Goal: Information Seeking & Learning: Learn about a topic

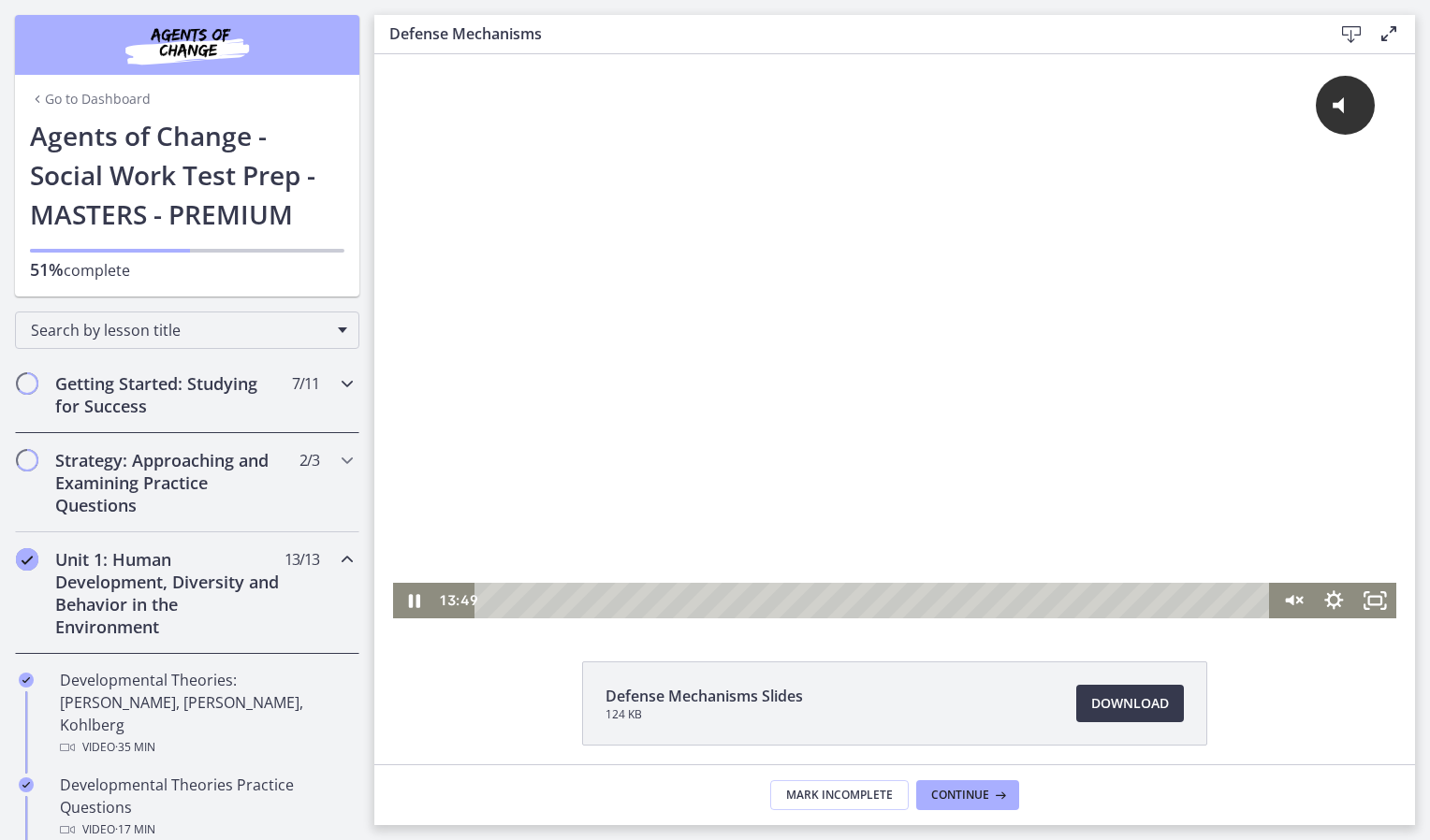
click at [226, 395] on h2 "Getting Started: Studying for Success" at bounding box center [169, 395] width 228 height 45
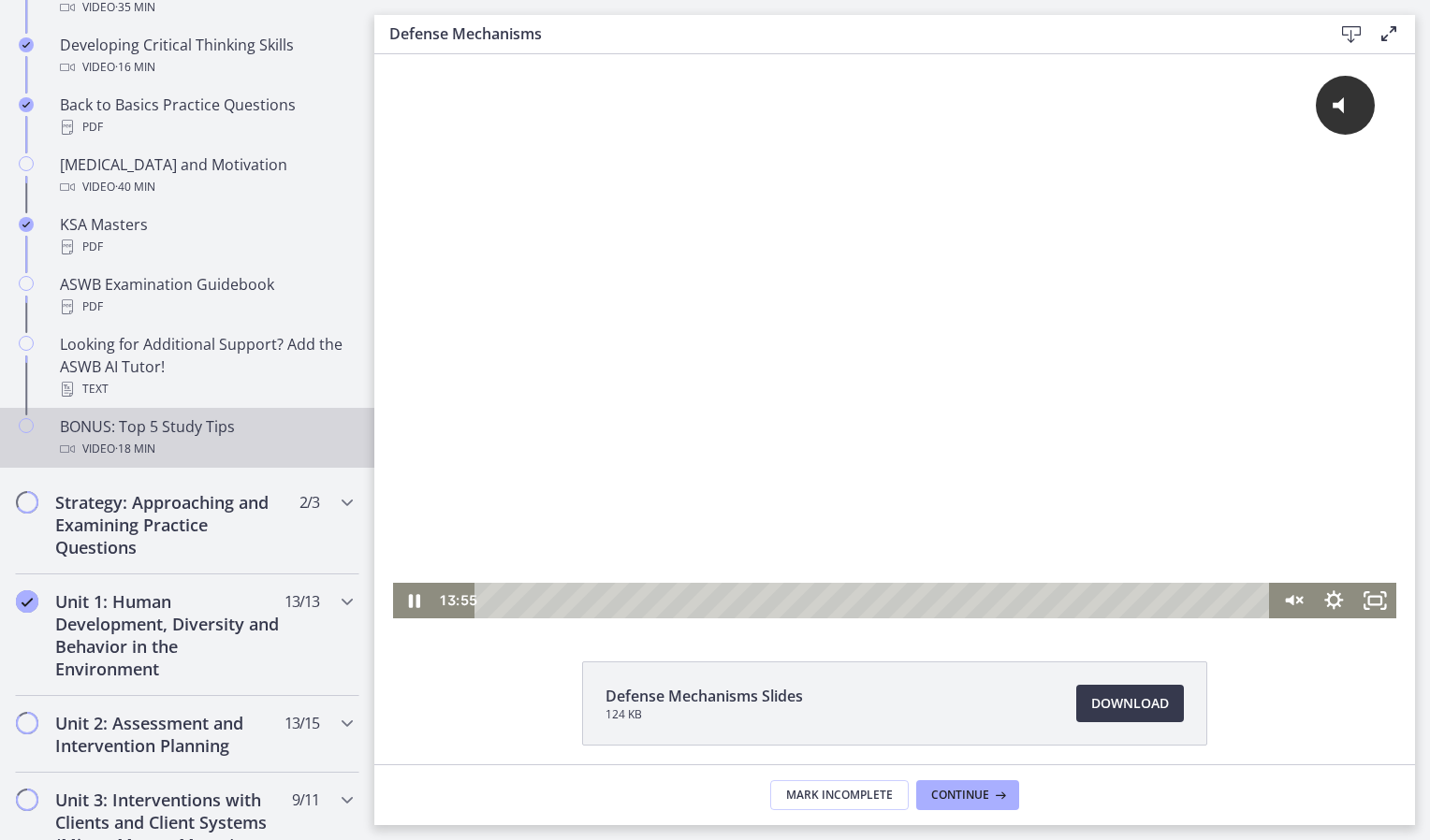
scroll to position [700, 0]
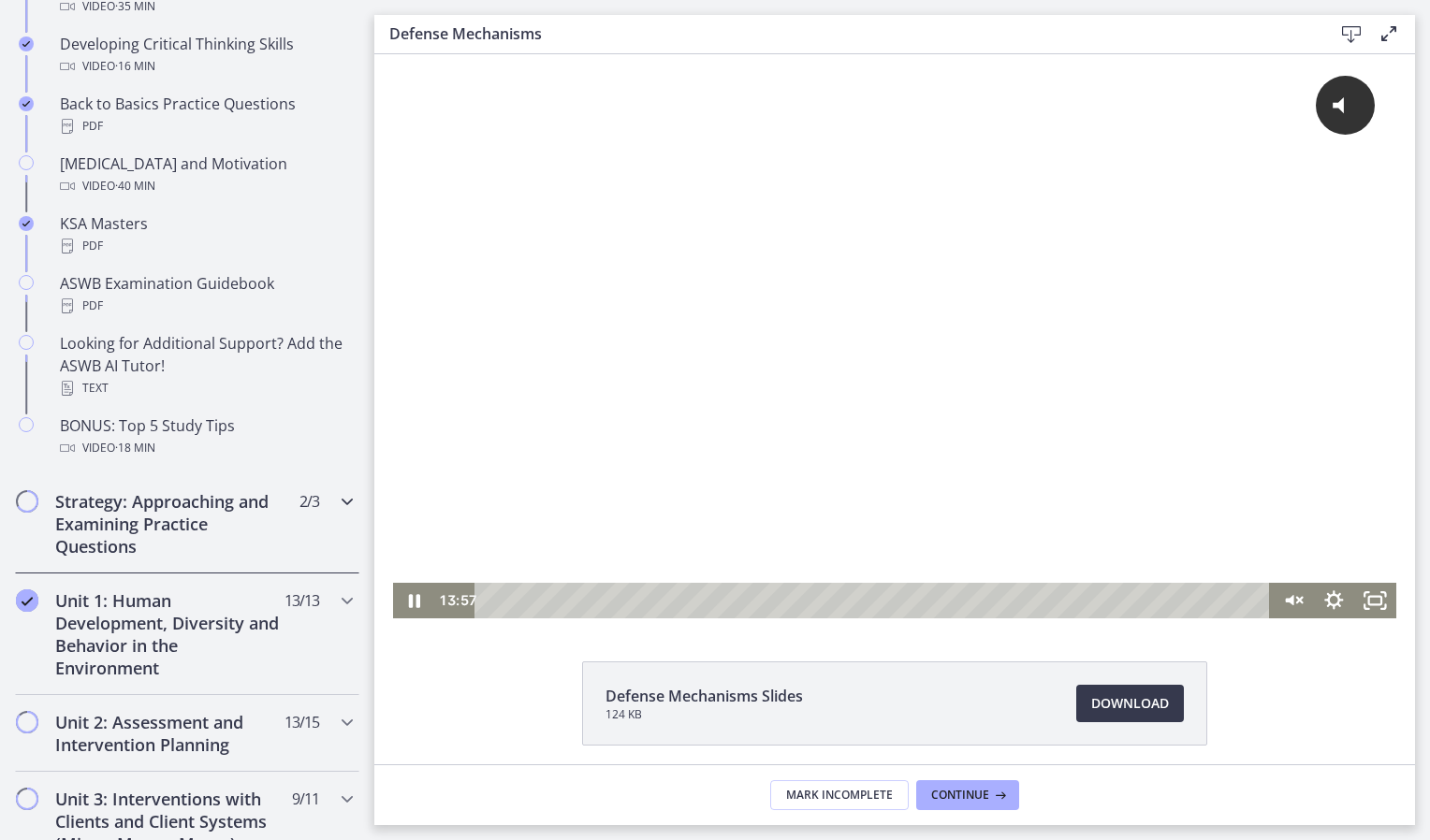
click at [236, 506] on h2 "Strategy: Approaching and Examining Practice Questions" at bounding box center [169, 524] width 228 height 67
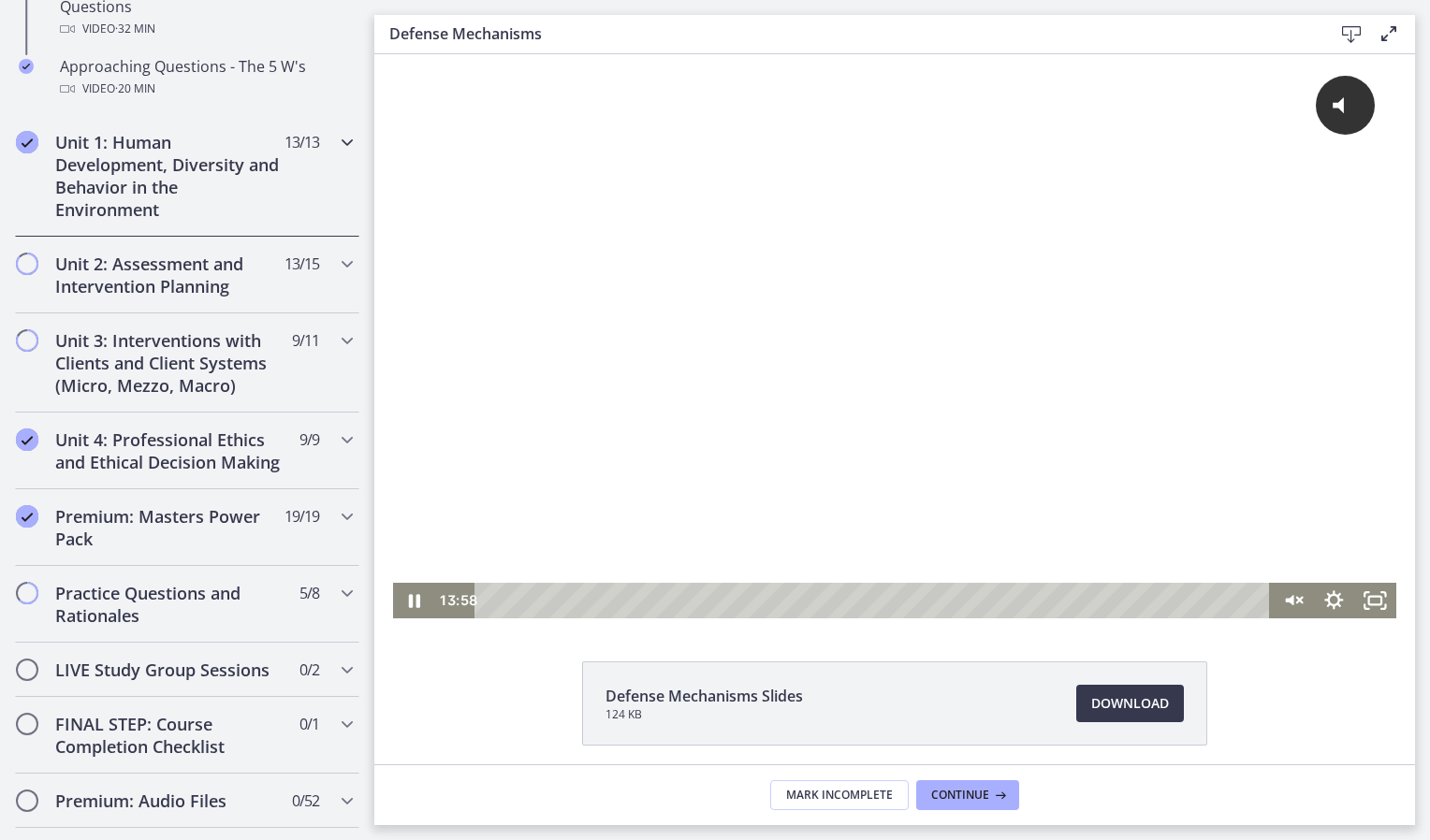
click at [191, 185] on h2 "Unit 1: Human Development, Diversity and Behavior in the Environment" at bounding box center [169, 175] width 228 height 90
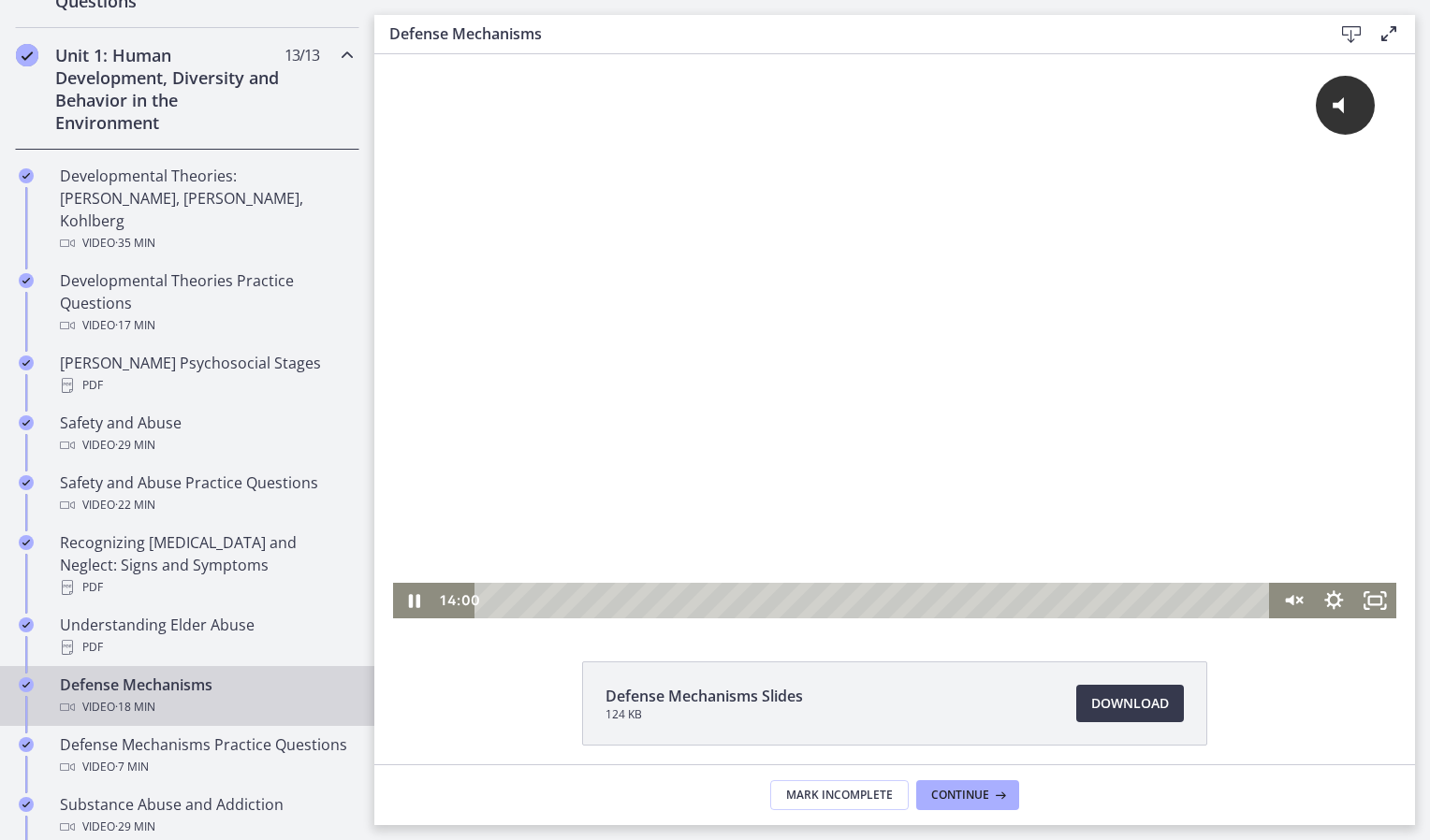
scroll to position [503, 0]
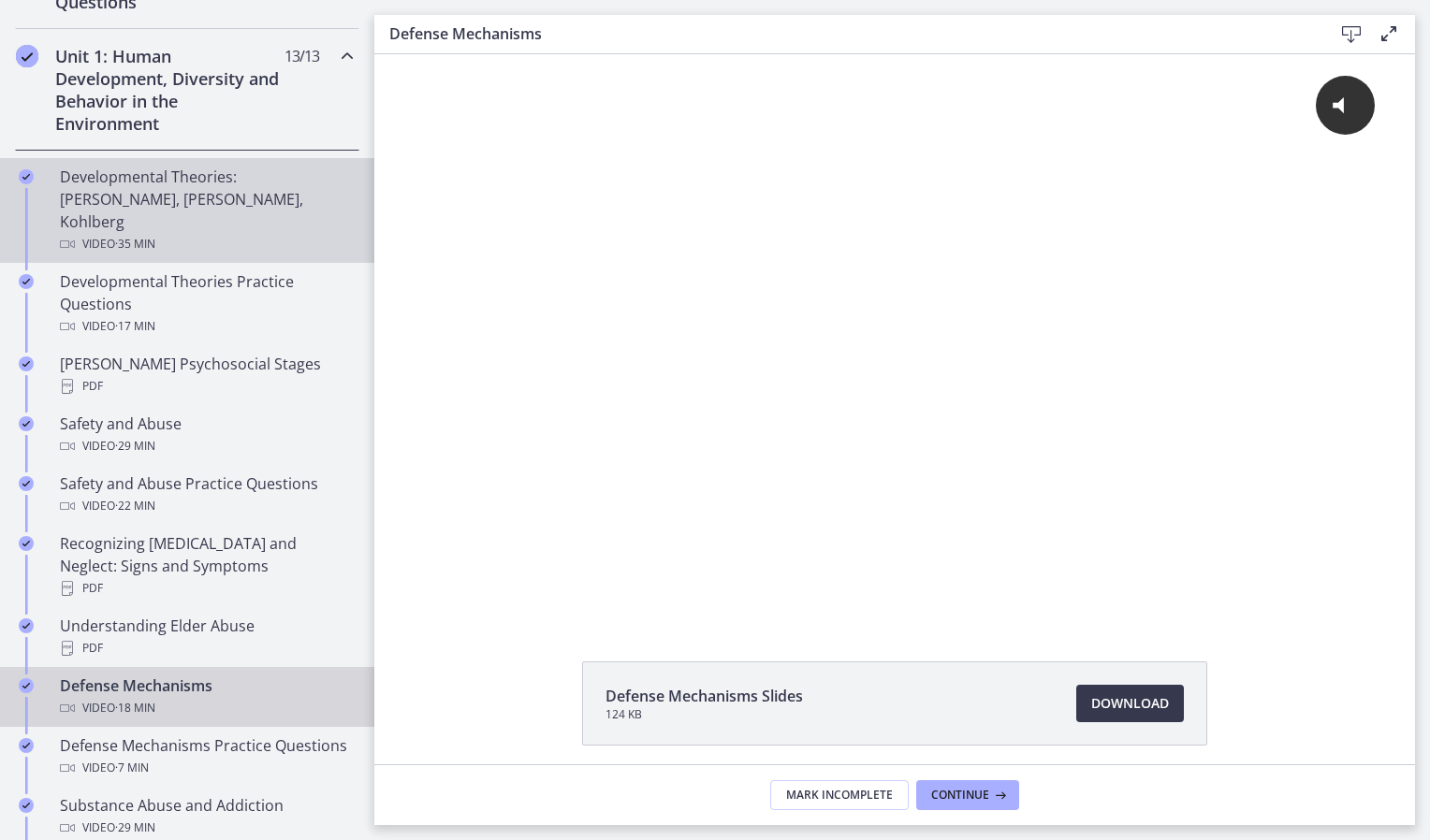
click at [153, 191] on div "Developmental Theories: [PERSON_NAME], [PERSON_NAME], Kohlberg Video · 35 min" at bounding box center [206, 210] width 292 height 90
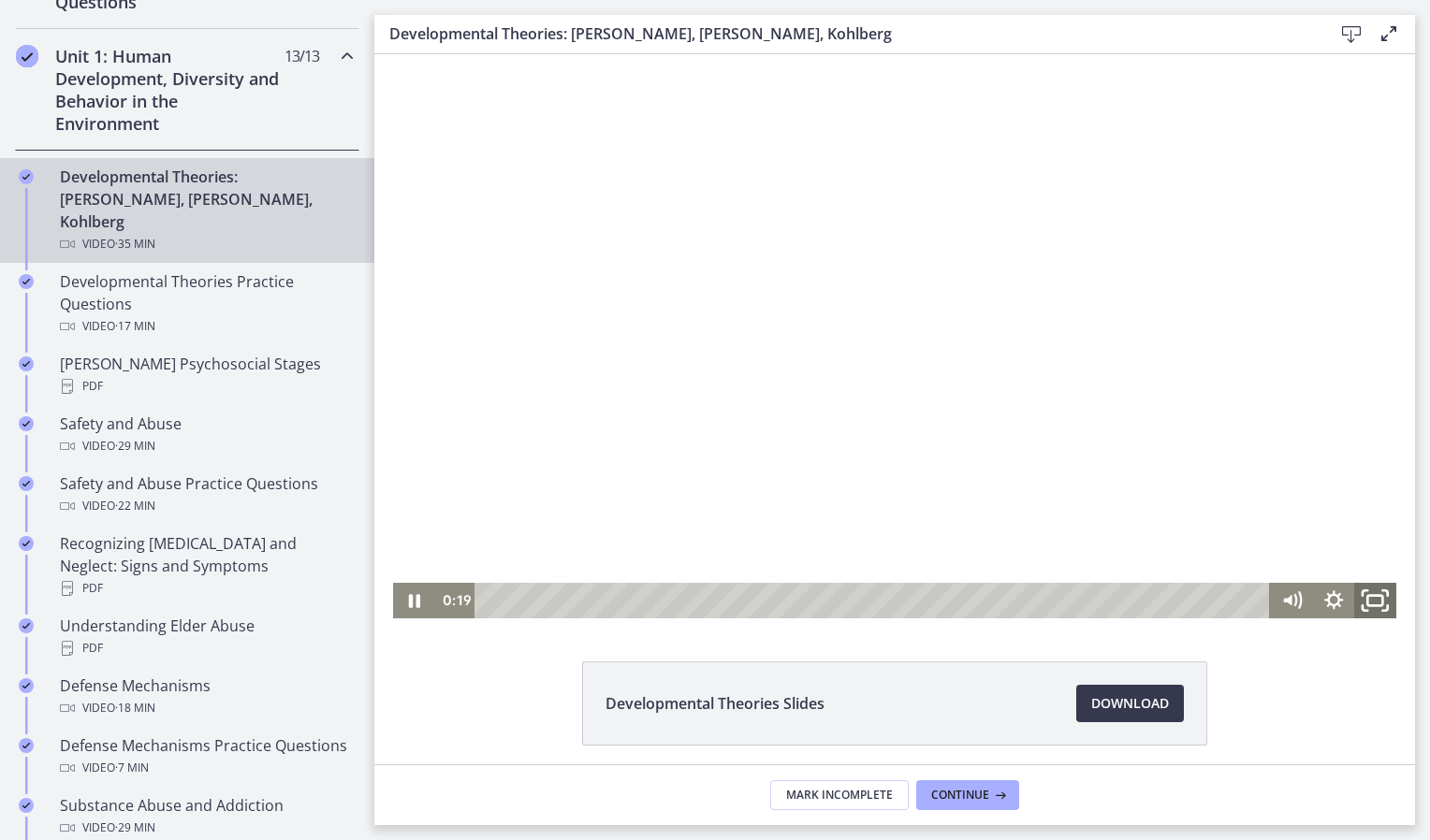
click at [1366, 603] on icon "Fullscreen" at bounding box center [1375, 601] width 50 height 43
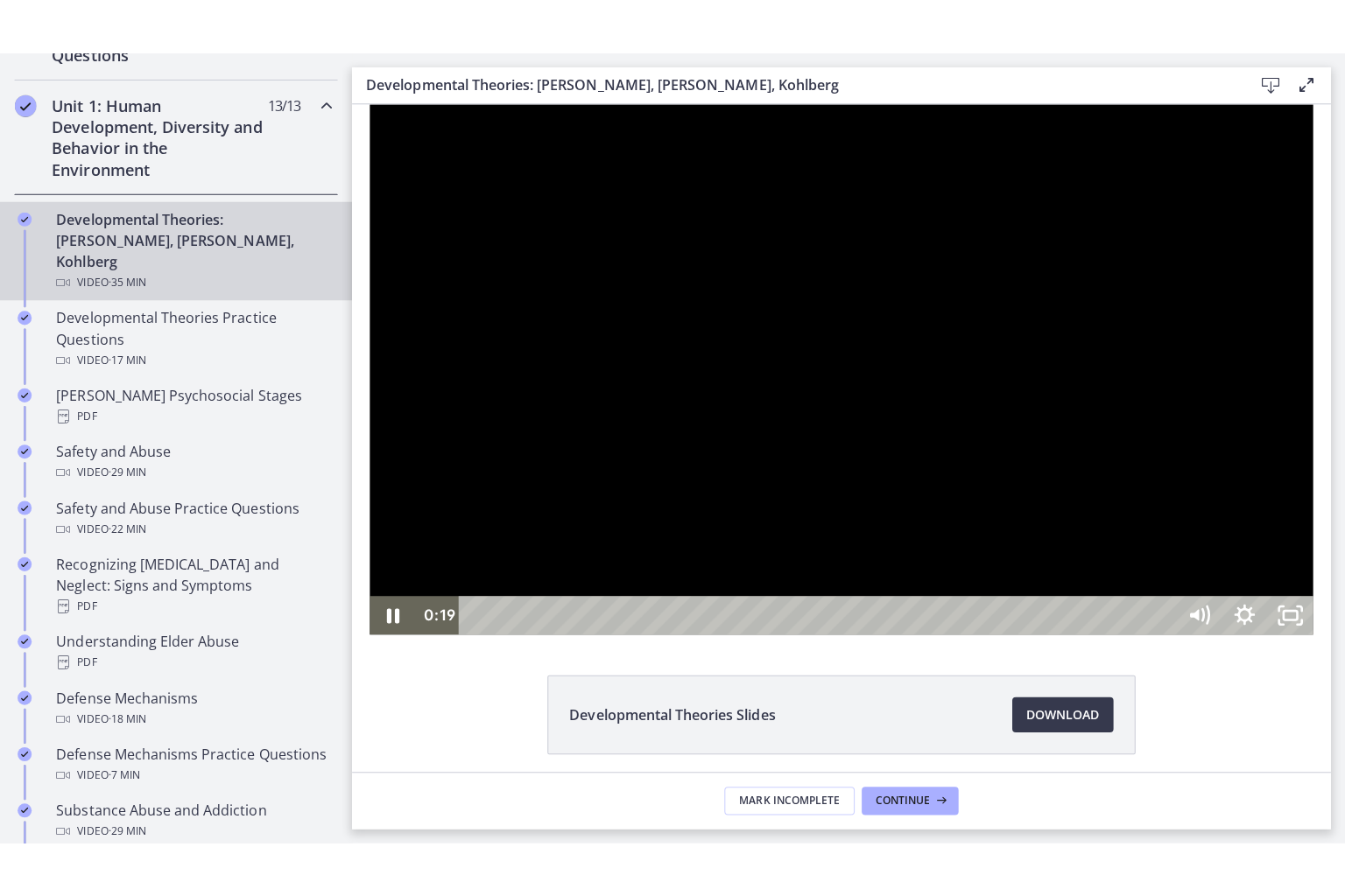
scroll to position [390, 0]
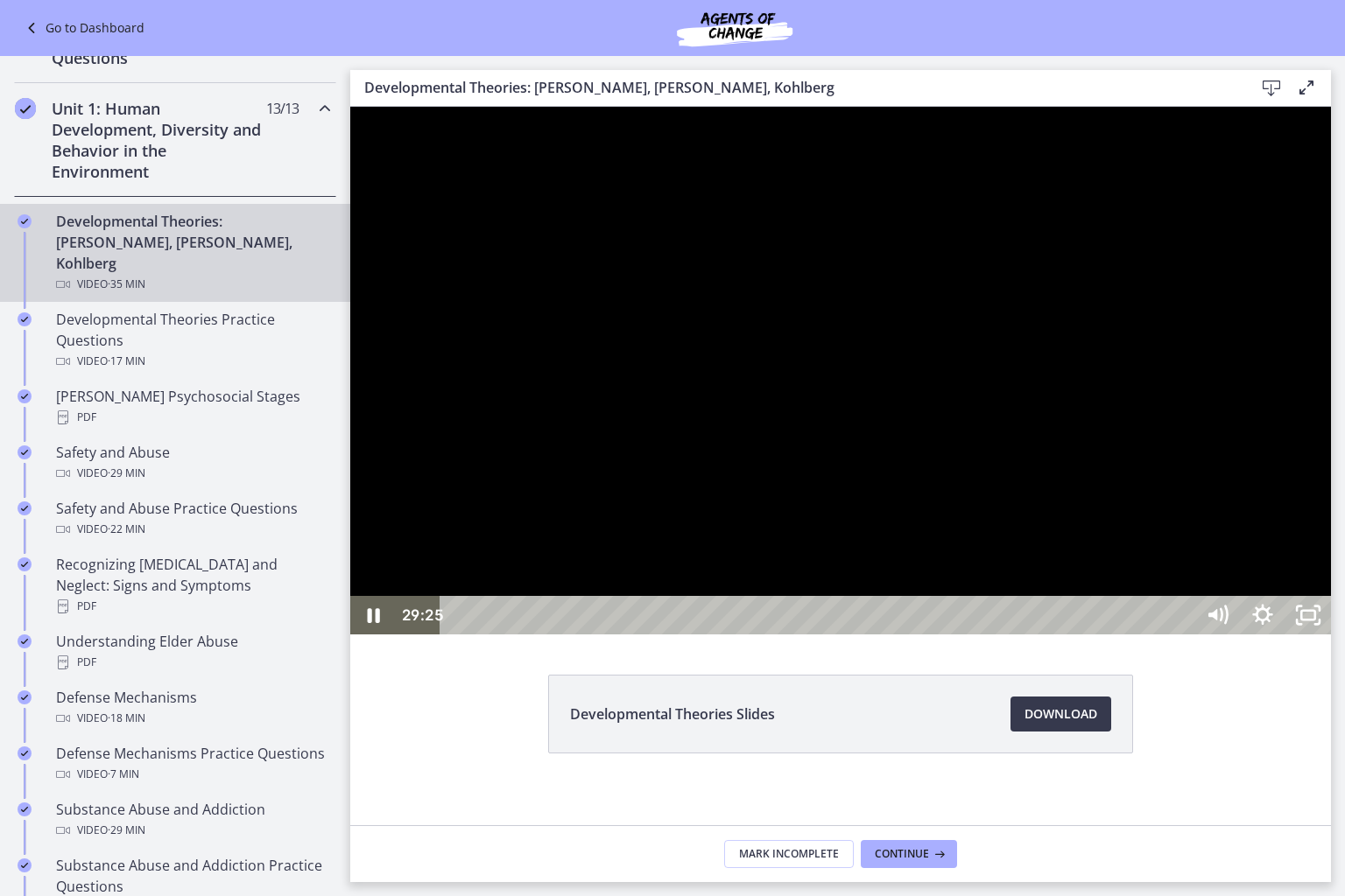
click at [1152, 634] on div at bounding box center [840, 370] width 980 height 528
click at [350, 107] on button "Pause: crt89dfaoh5c72tgt07g.mp4" at bounding box center [350, 107] width 1 height 1
click at [350, 107] on button "Play Video: crt89dfaoh5c72tgt07g.mp4" at bounding box center [350, 107] width 1 height 1
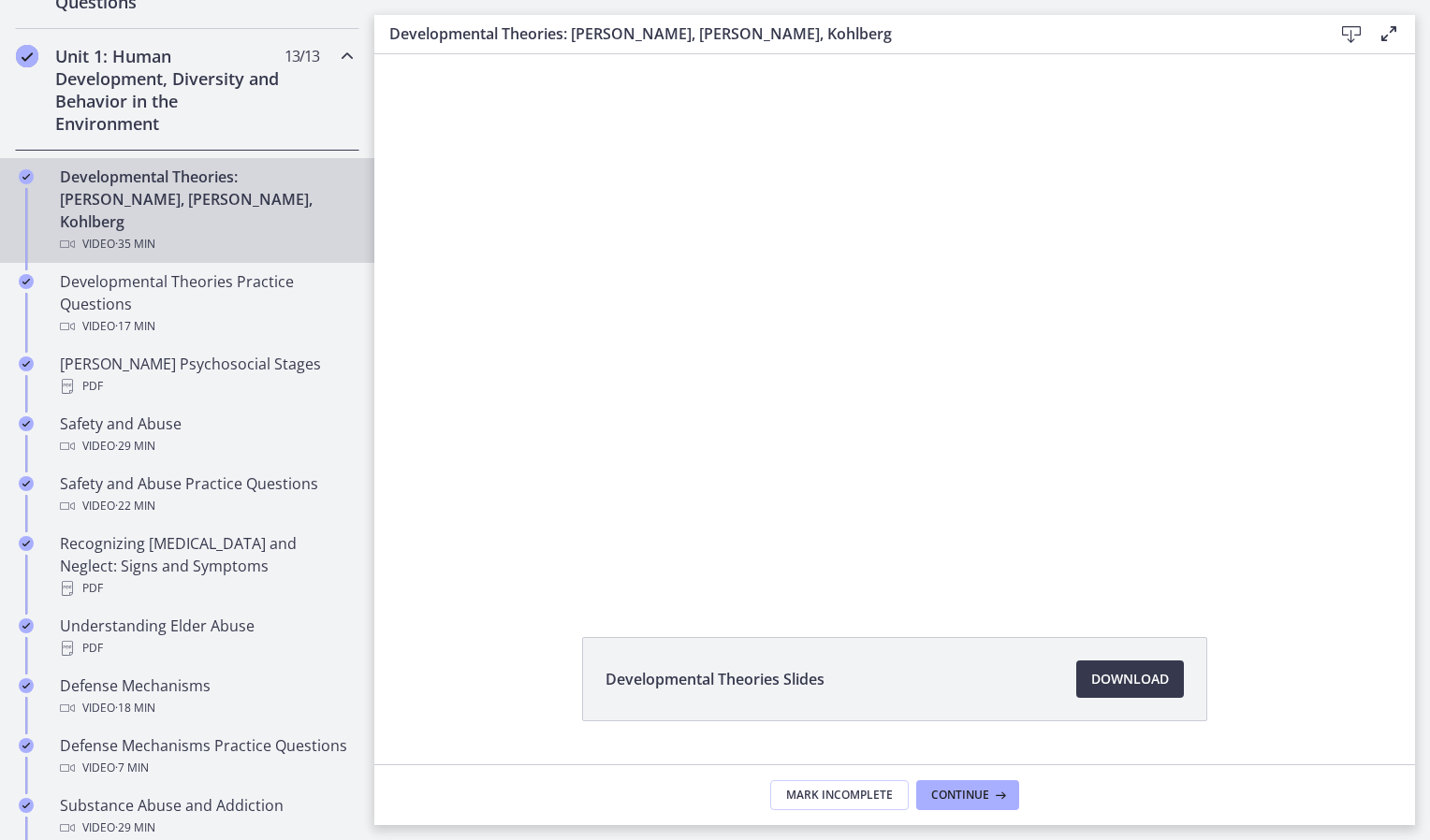
scroll to position [315, 0]
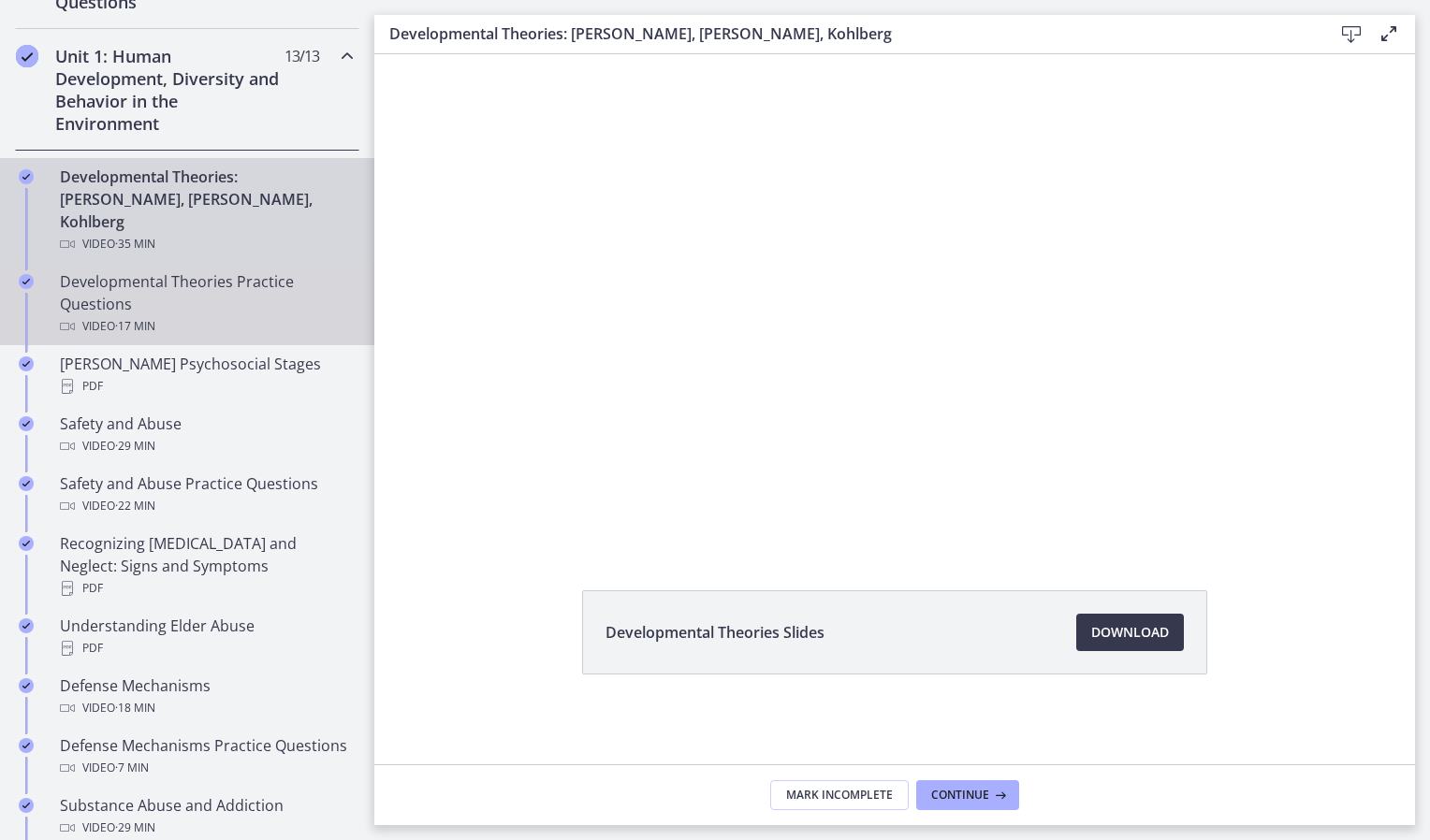
click at [163, 281] on div "Developmental Theories Practice Questions Video · 17 min" at bounding box center [206, 304] width 292 height 67
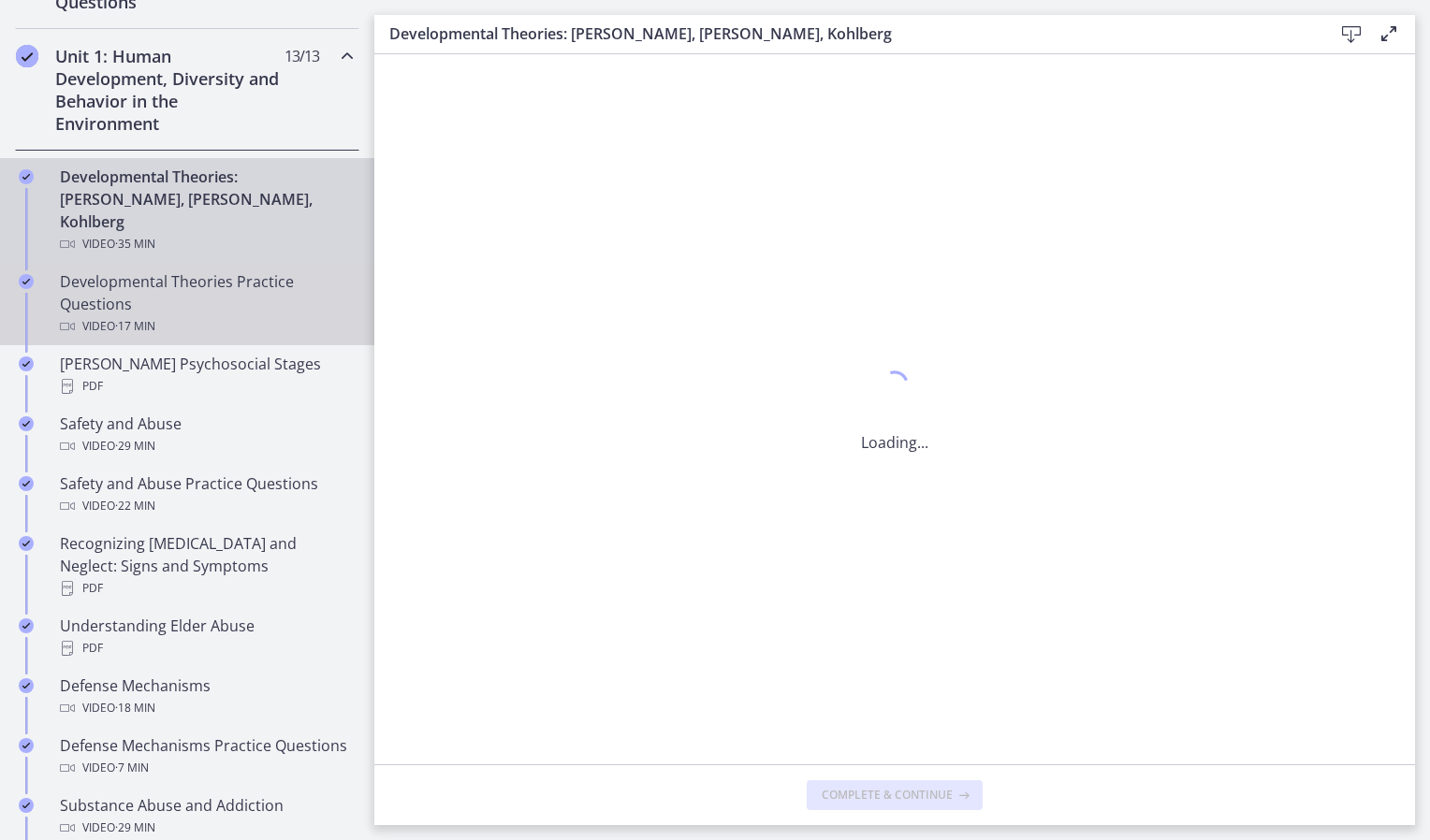
scroll to position [0, 0]
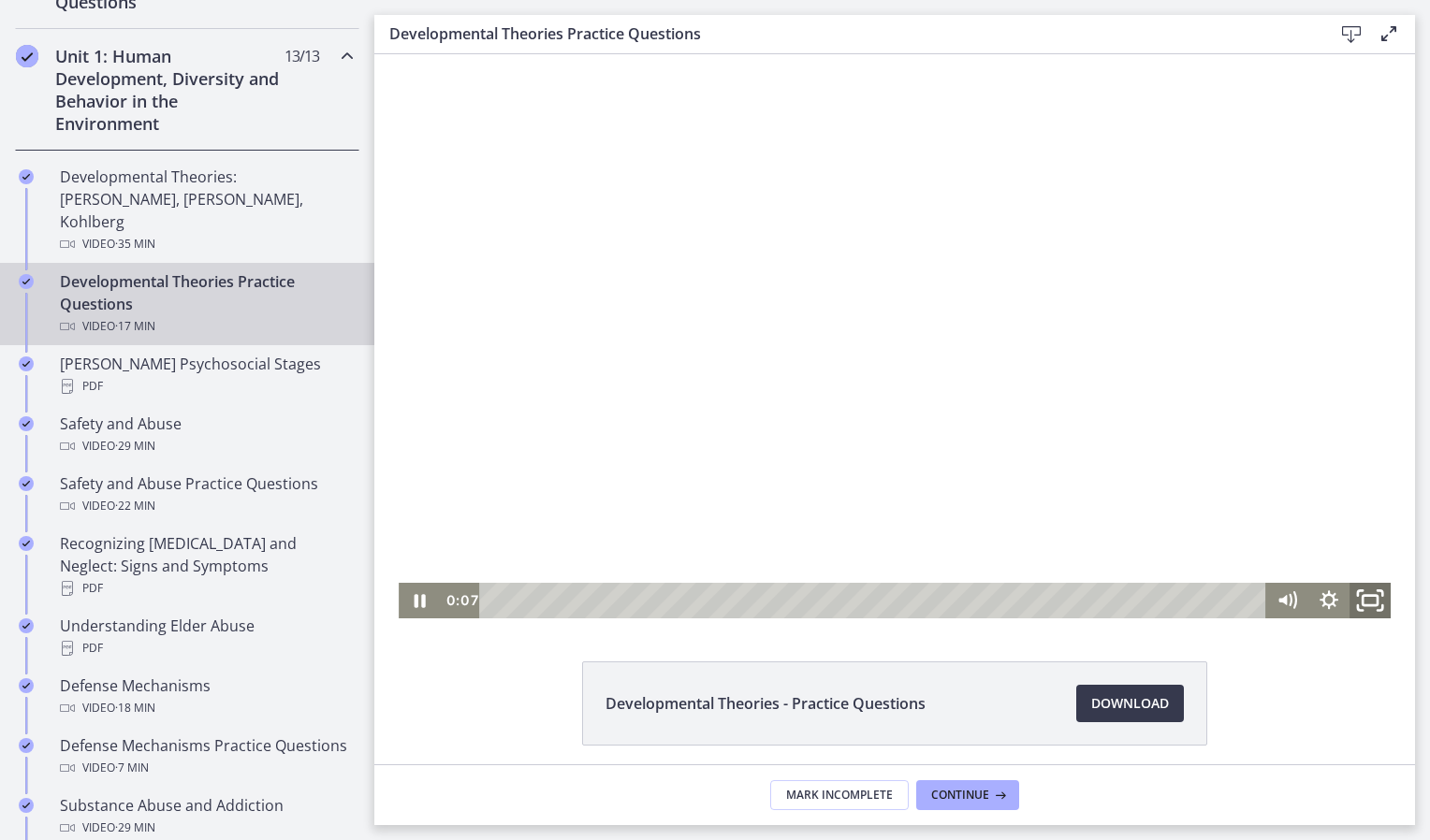
click at [1354, 609] on icon "Fullscreen" at bounding box center [1371, 601] width 49 height 43
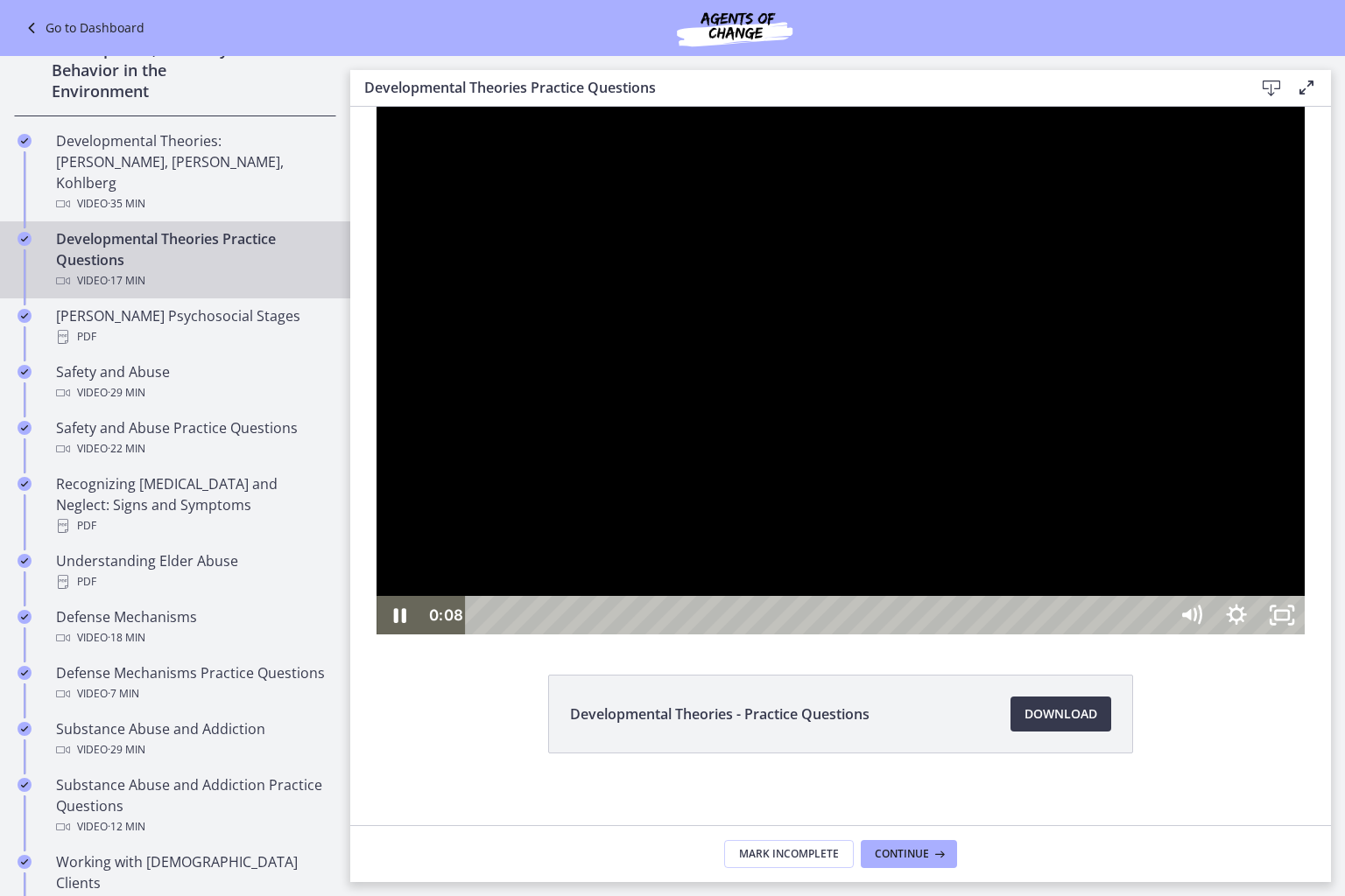
scroll to position [390, 0]
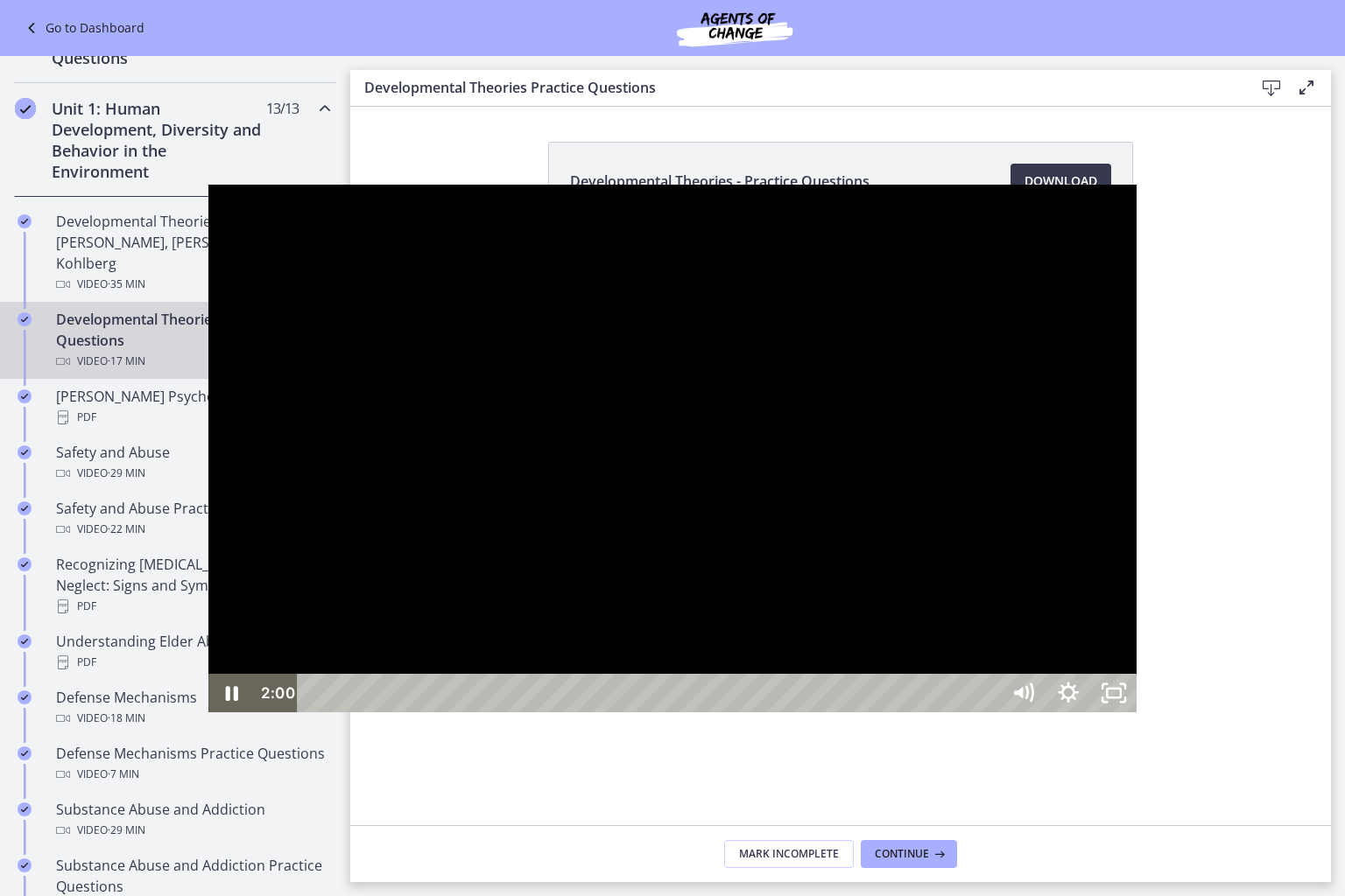
click at [561, 623] on div at bounding box center [672, 448] width 928 height 528
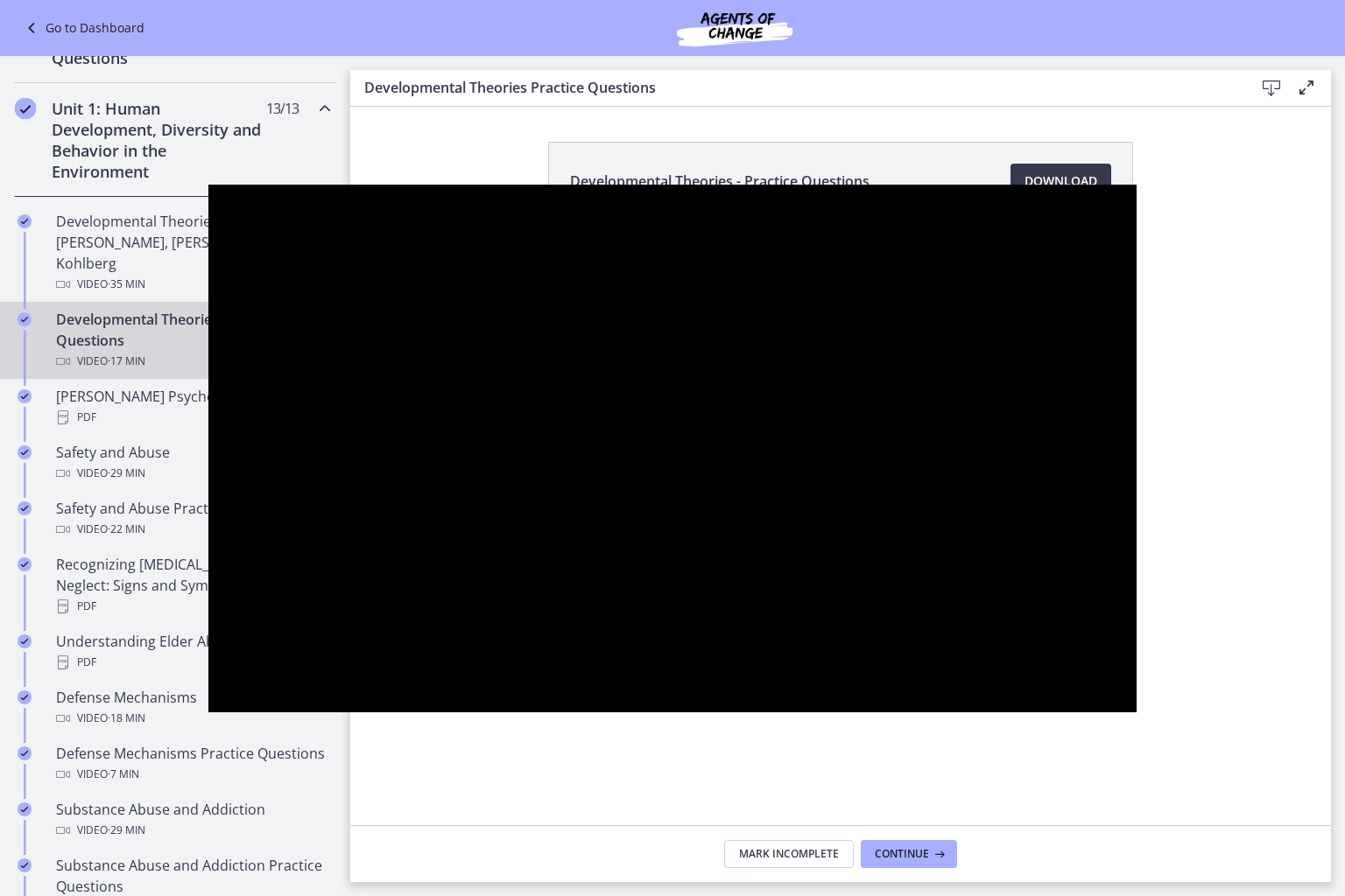
click at [208, 185] on button "Play Video: cbe1jt1t4o1cl02siaug.mp4" at bounding box center [208, 185] width 1 height 1
click at [208, 185] on button "Pause: cbe1jt1t4o1cl02siaug.mp4" at bounding box center [208, 185] width 1 height 1
click at [208, 185] on button "Play Video: cbe1jt1t4o1cl02siaug.mp4" at bounding box center [208, 185] width 1 height 1
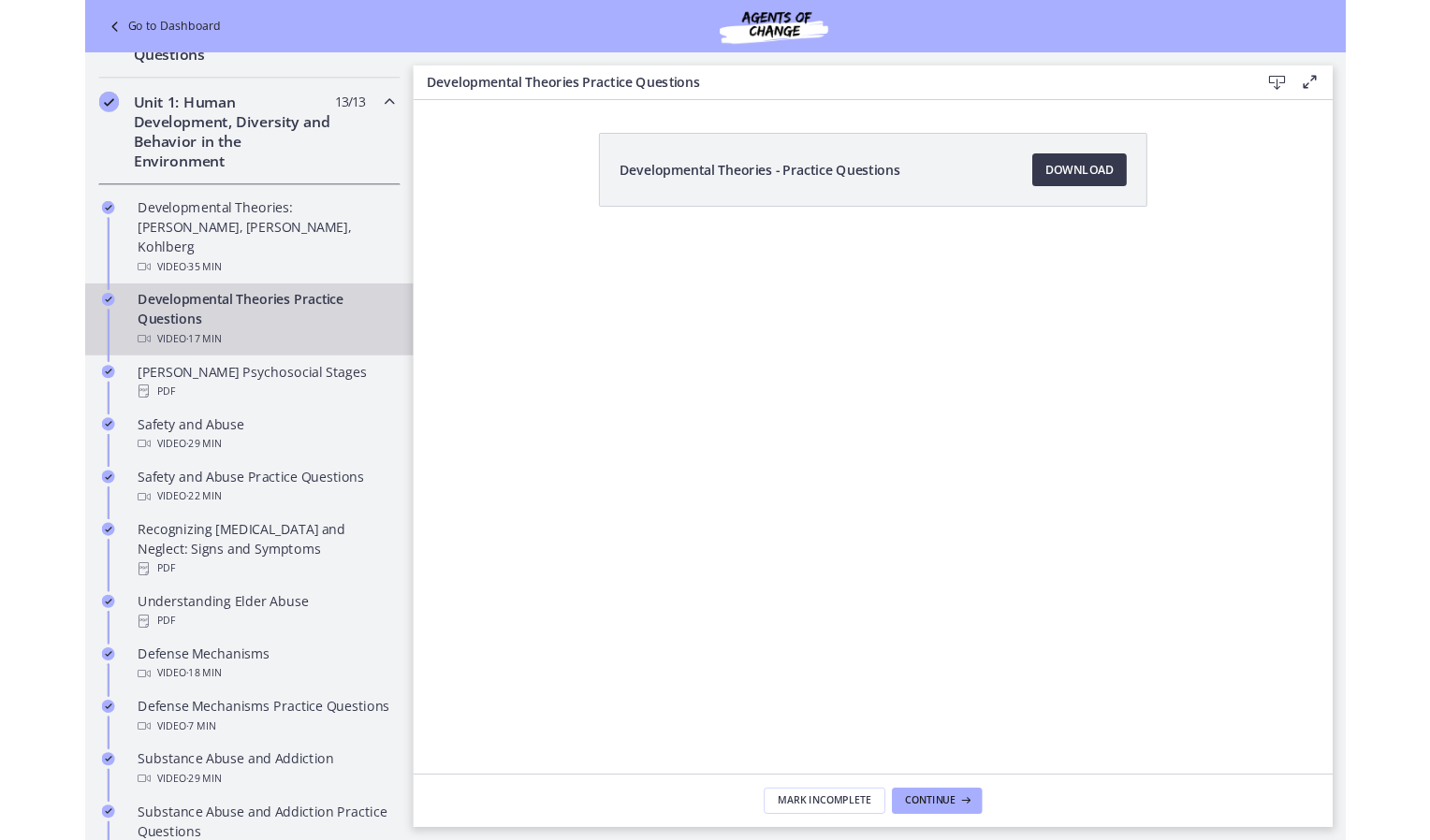
scroll to position [503, 0]
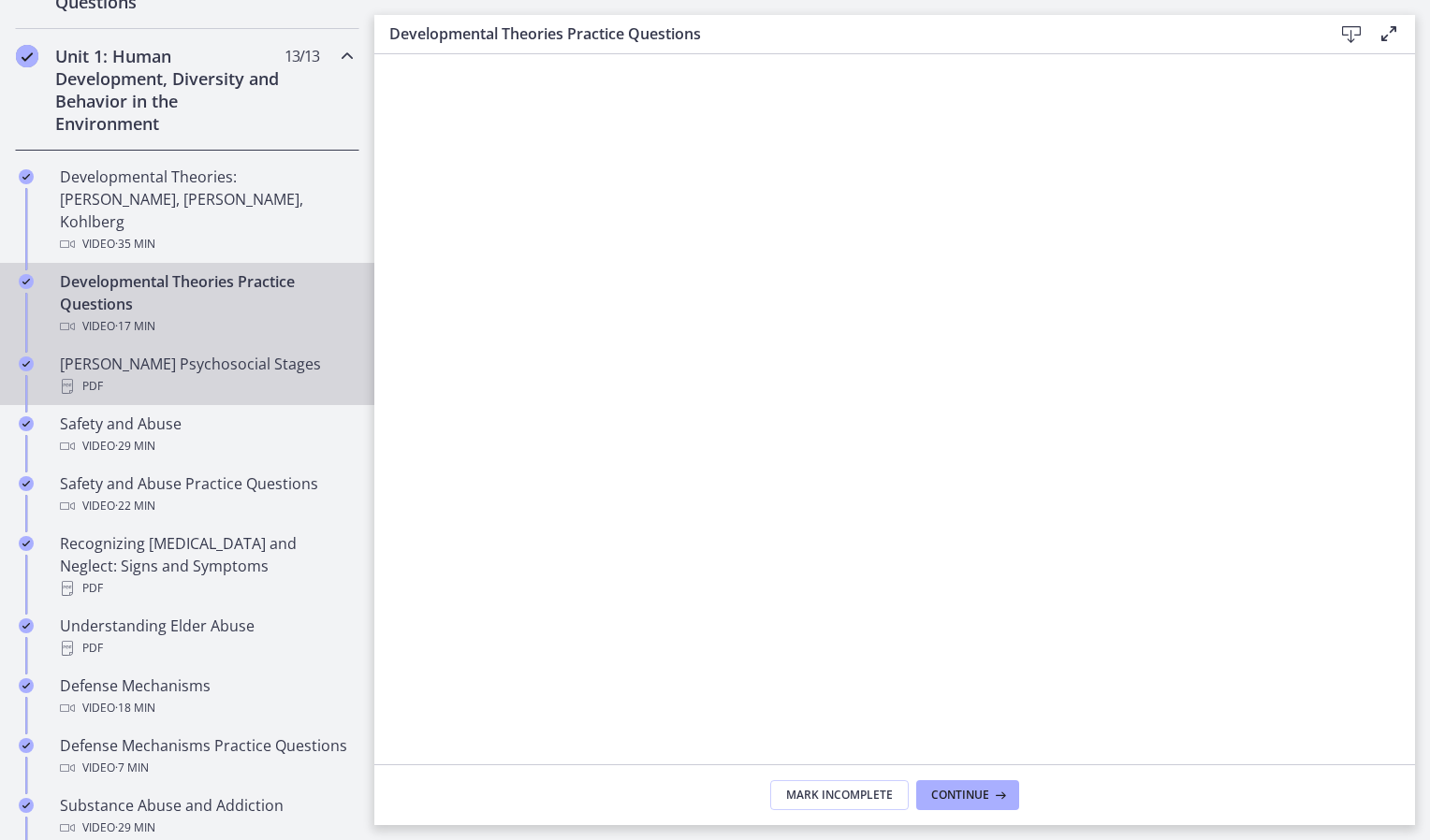
click at [193, 375] on div "PDF" at bounding box center [206, 386] width 292 height 23
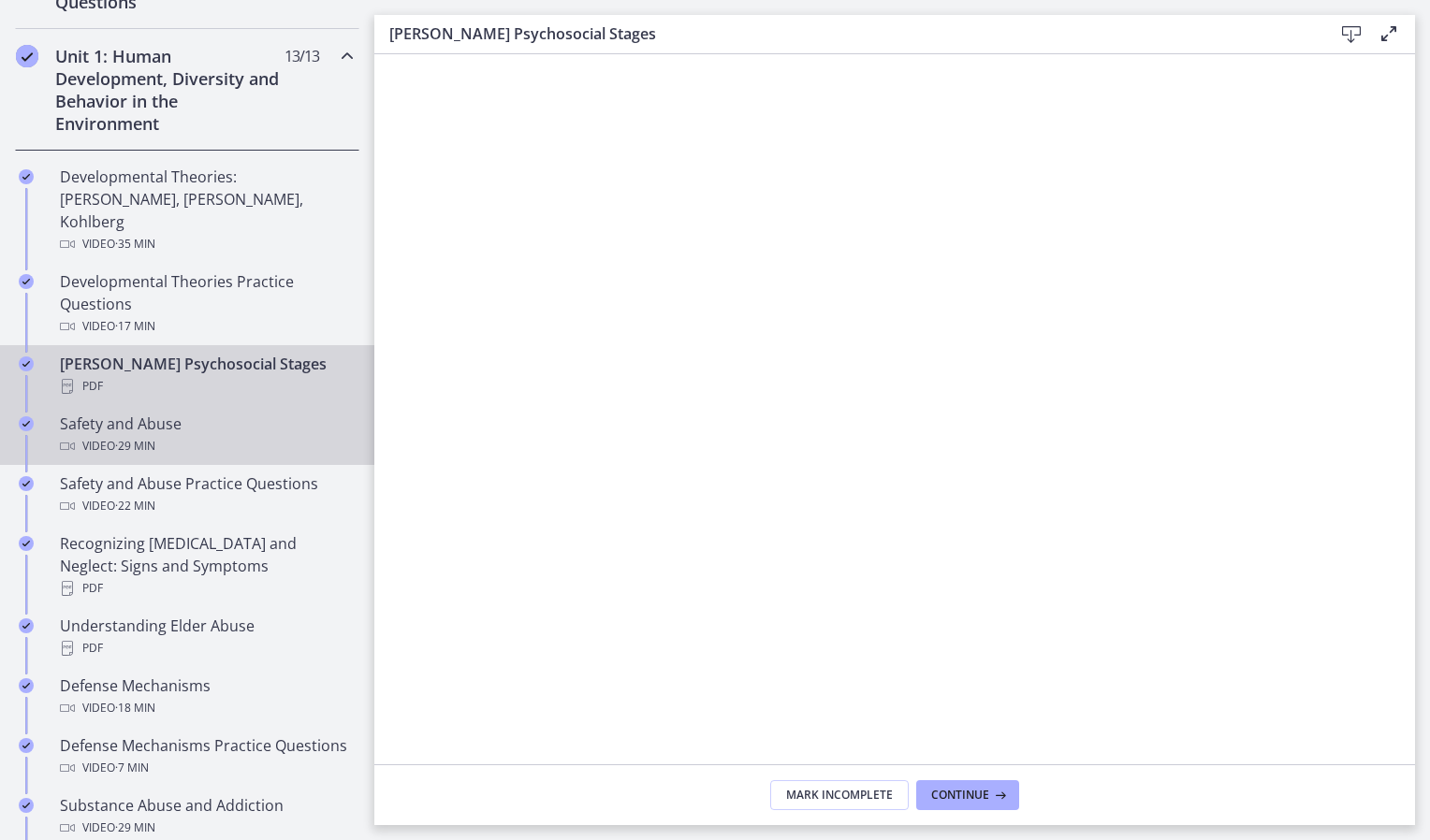
click at [150, 413] on div "Safety and Abuse Video · 29 min" at bounding box center [206, 435] width 292 height 45
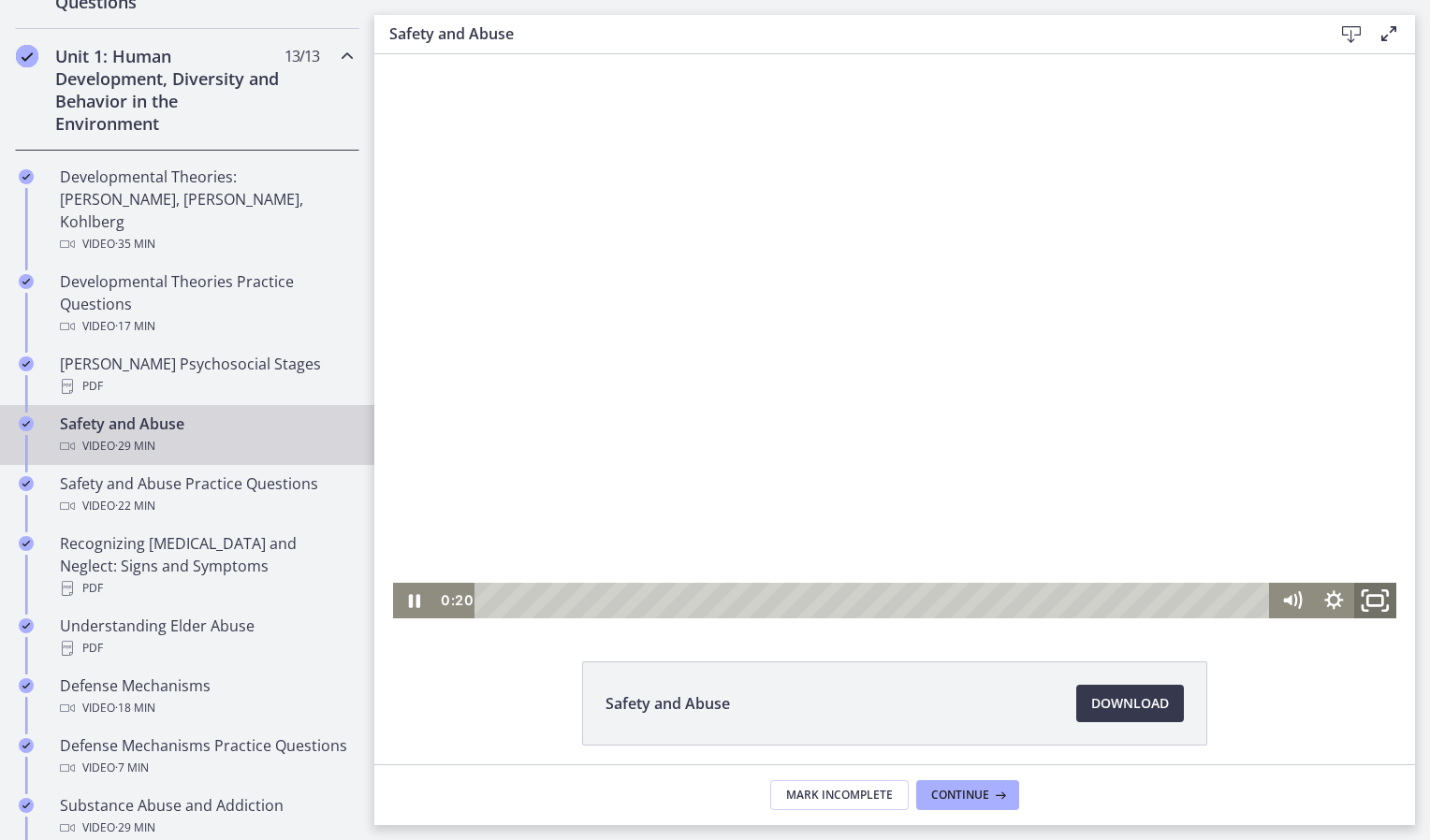
click at [1365, 591] on icon "Fullscreen" at bounding box center [1375, 601] width 50 height 43
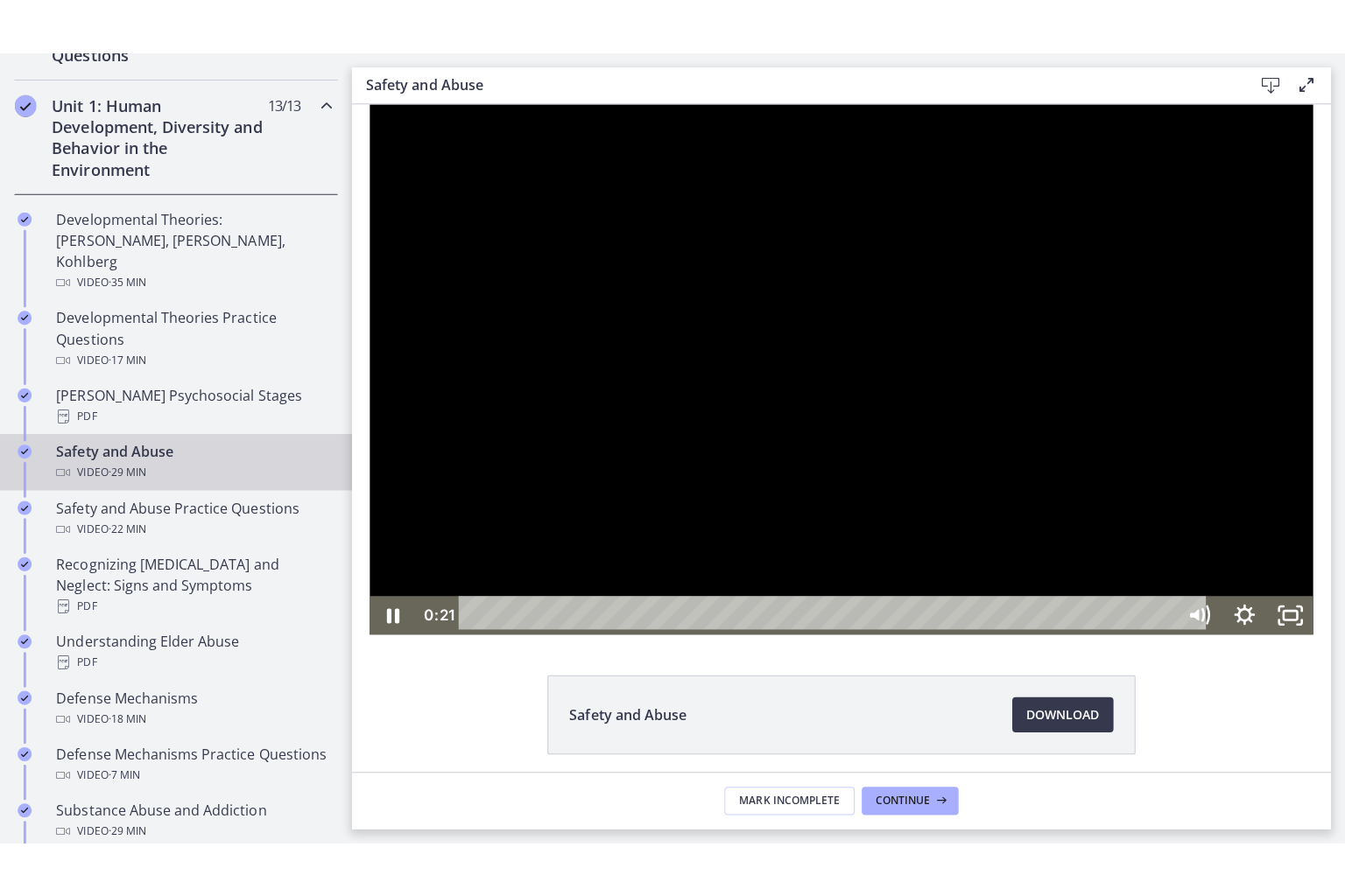
scroll to position [390, 0]
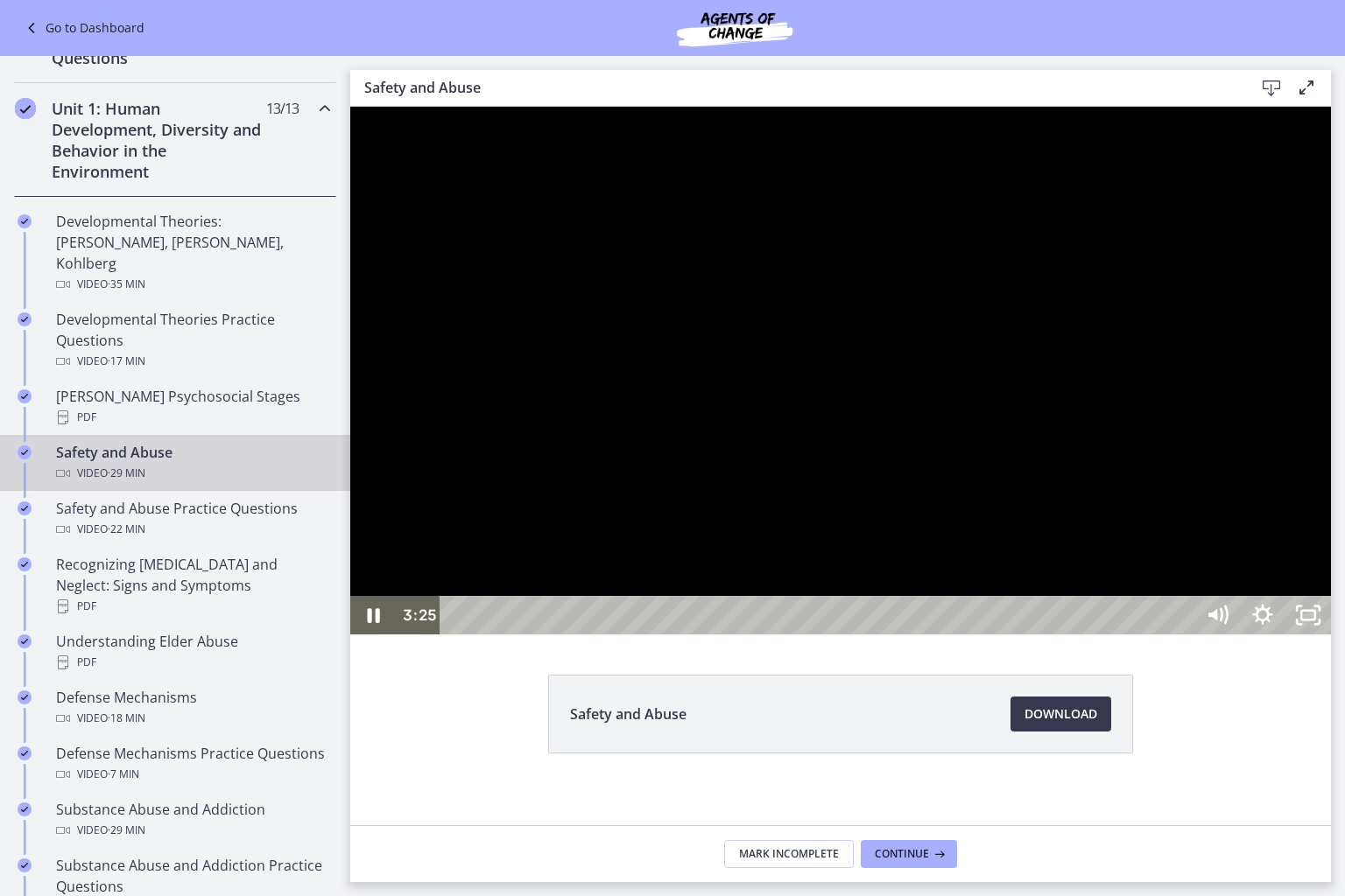
click at [1331, 595] on div at bounding box center [840, 370] width 980 height 528
click at [350, 107] on button "Play Video: ctrt98fh120s72qirkmg.mp4" at bounding box center [350, 107] width 1 height 1
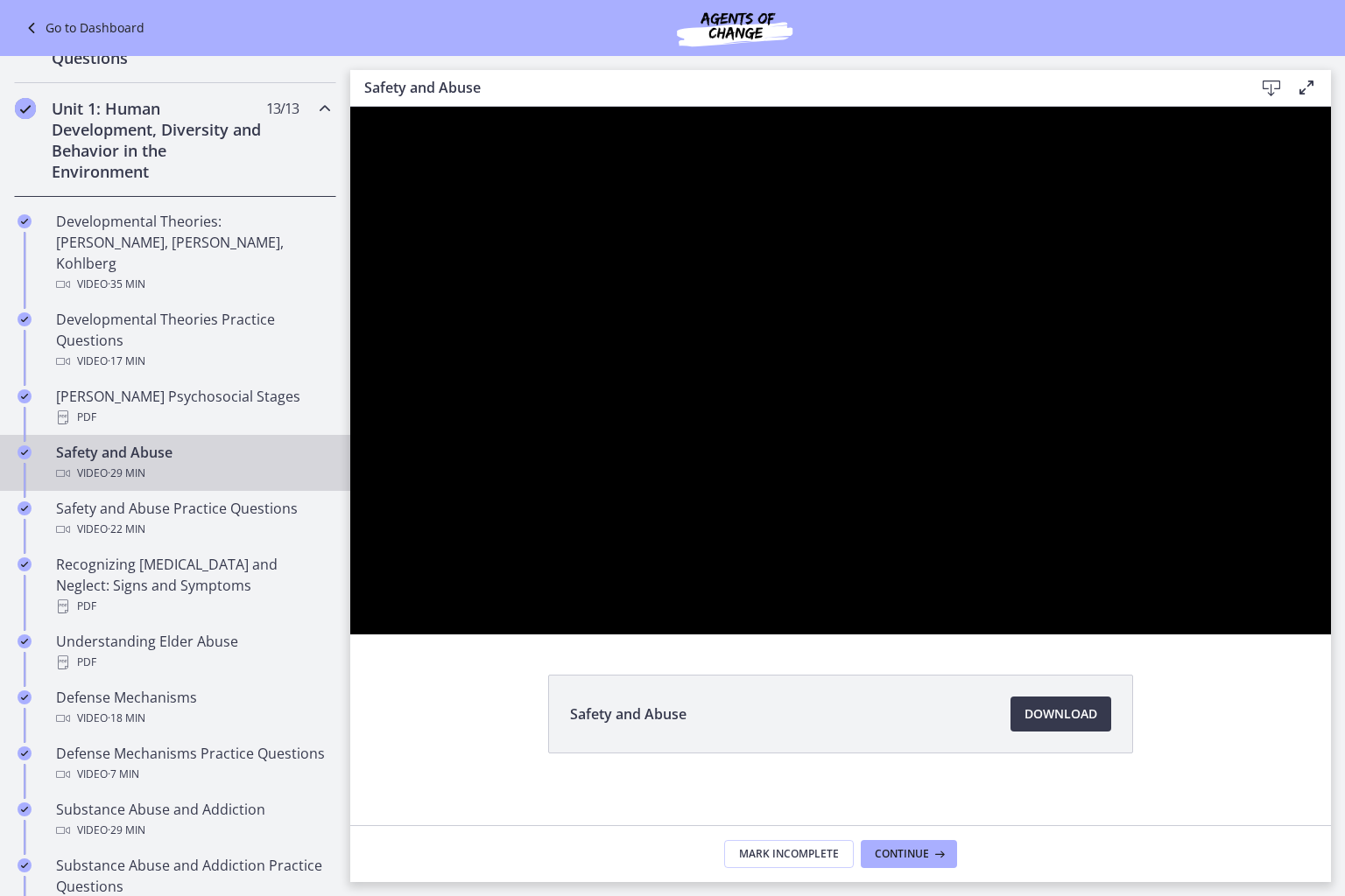
click at [350, 107] on button "Pause: ctrt98fh120s72qirkmg.mp4" at bounding box center [350, 107] width 1 height 1
click at [350, 107] on button "Play Video: ctrt98fh120s72qirkmg.mp4" at bounding box center [350, 107] width 1 height 1
click at [350, 107] on button "Pause: ctrt98fh120s72qirkmg.mp4" at bounding box center [350, 107] width 1 height 1
click at [350, 107] on button "Play Video: ctrt98fh120s72qirkmg.mp4" at bounding box center [350, 107] width 1 height 1
click at [350, 107] on button "Pause: ctrt98fh120s72qirkmg.mp4" at bounding box center [350, 107] width 1 height 1
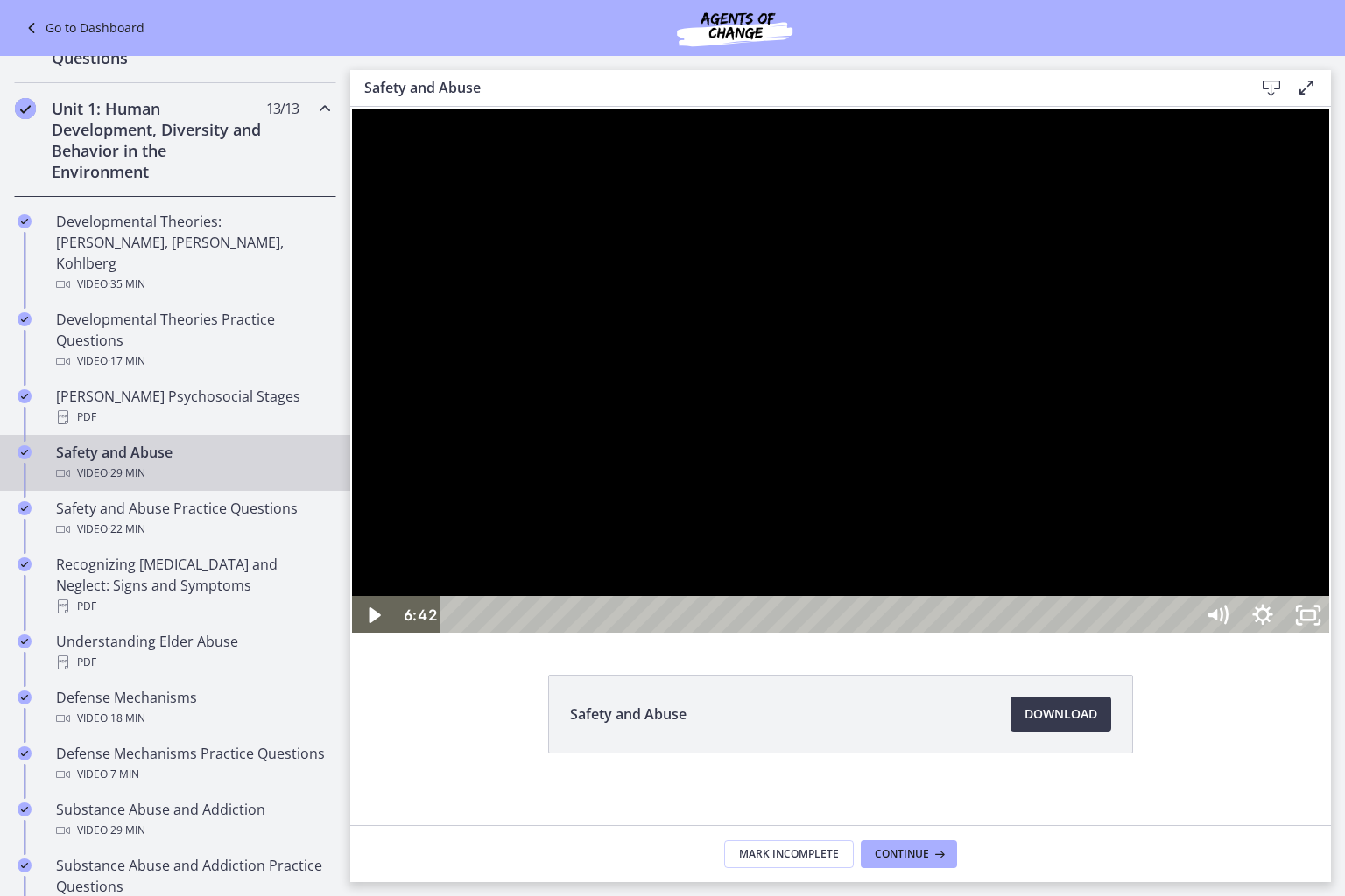
click at [350, 107] on button "Play Video: ctrt98fh120s72qirkmg.mp4" at bounding box center [350, 107] width 1 height 1
click at [350, 107] on button "Pause: ctrt98fh120s72qirkmg.mp4" at bounding box center [350, 107] width 1 height 1
click at [1331, 595] on div at bounding box center [840, 370] width 980 height 528
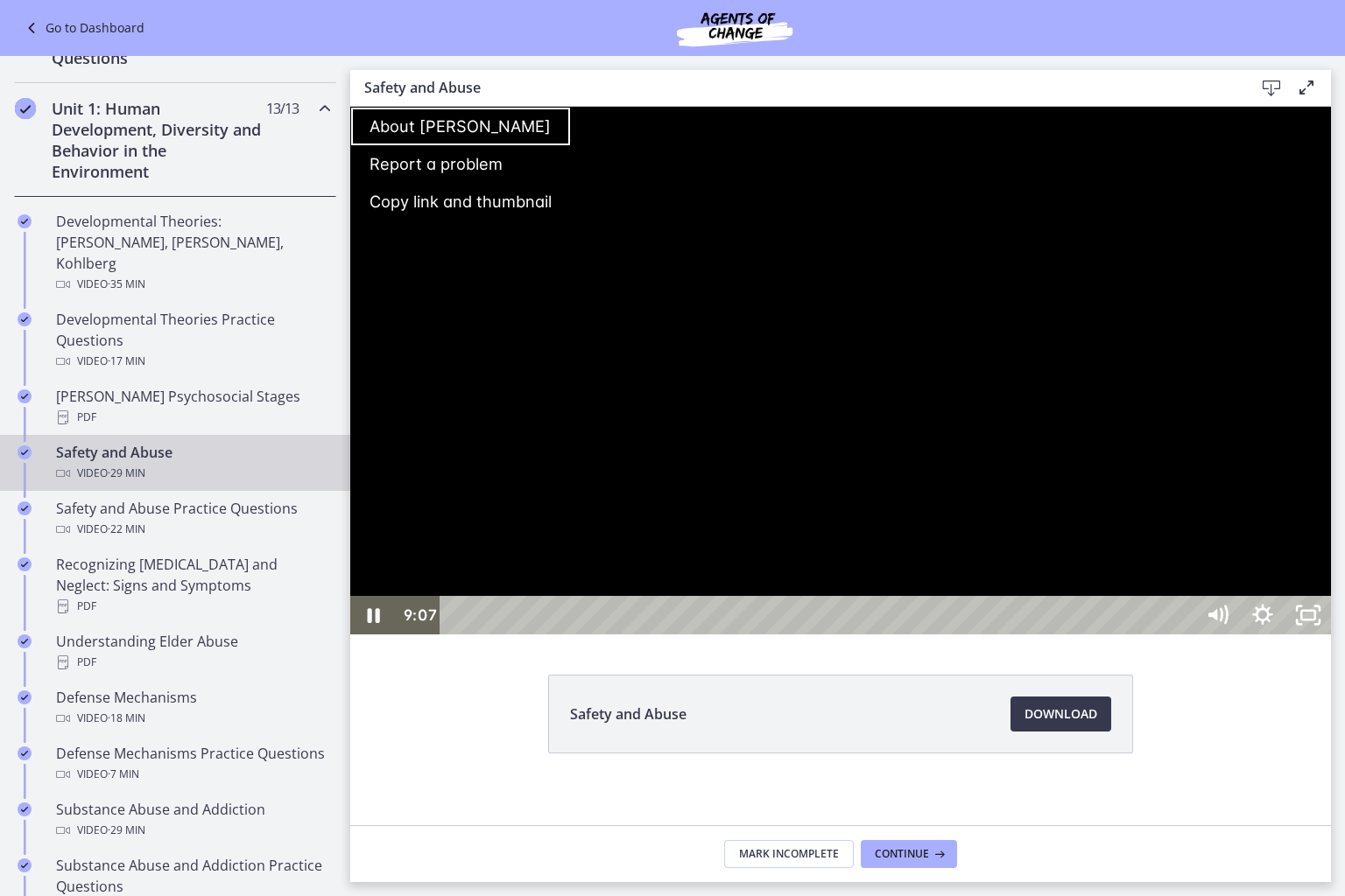
click at [1233, 634] on div at bounding box center [840, 370] width 980 height 528
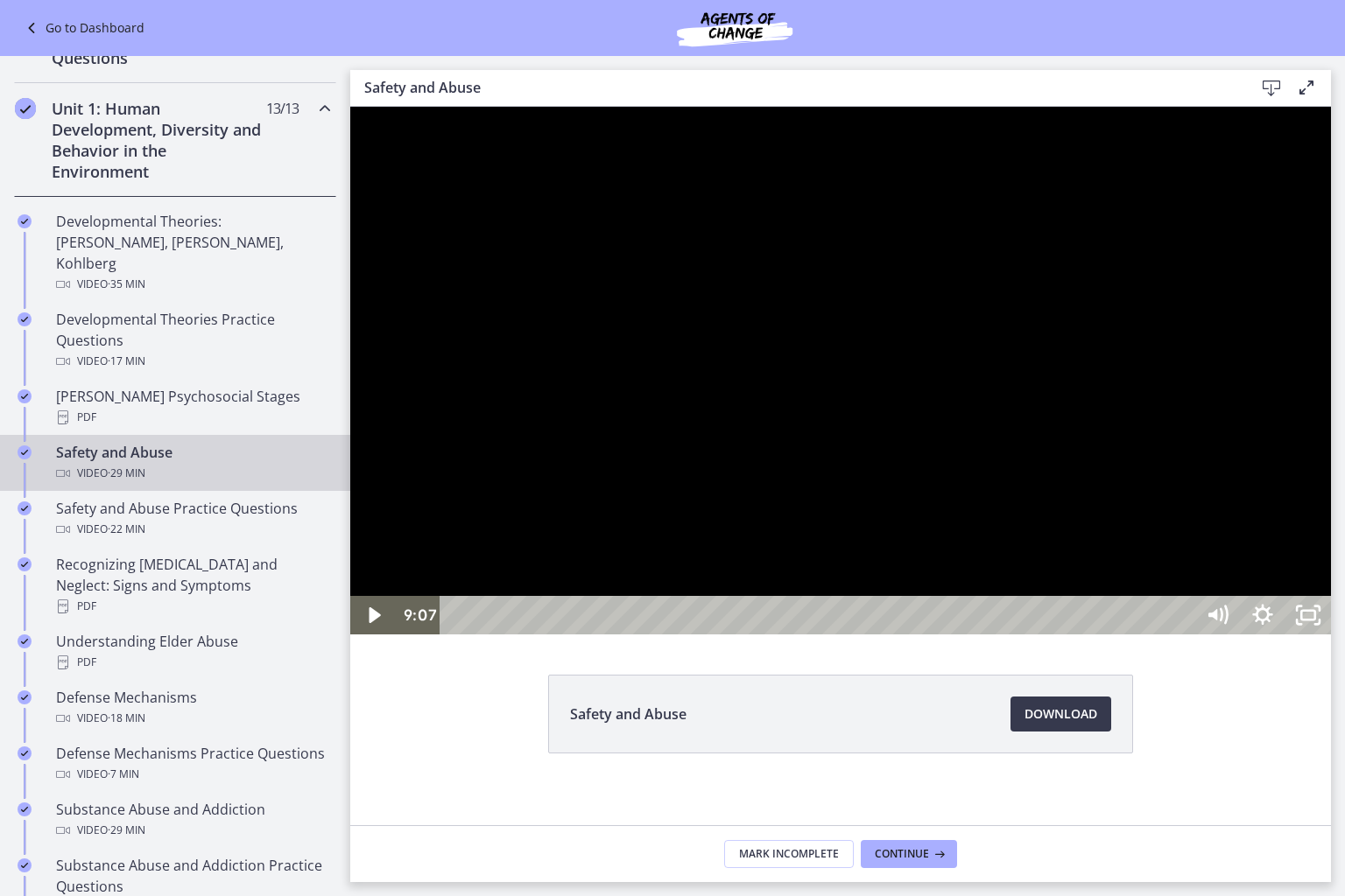
click at [350, 107] on button "Play Video: ctrt98fh120s72qirkmg.mp4" at bounding box center [350, 107] width 1 height 1
